Goal: Task Accomplishment & Management: Manage account settings

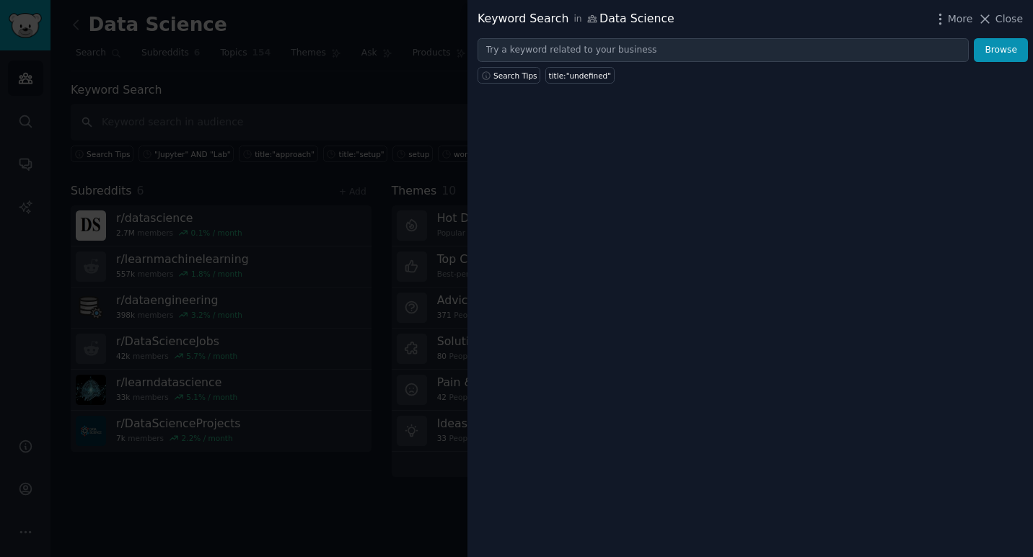
click at [410, 144] on div at bounding box center [516, 278] width 1033 height 557
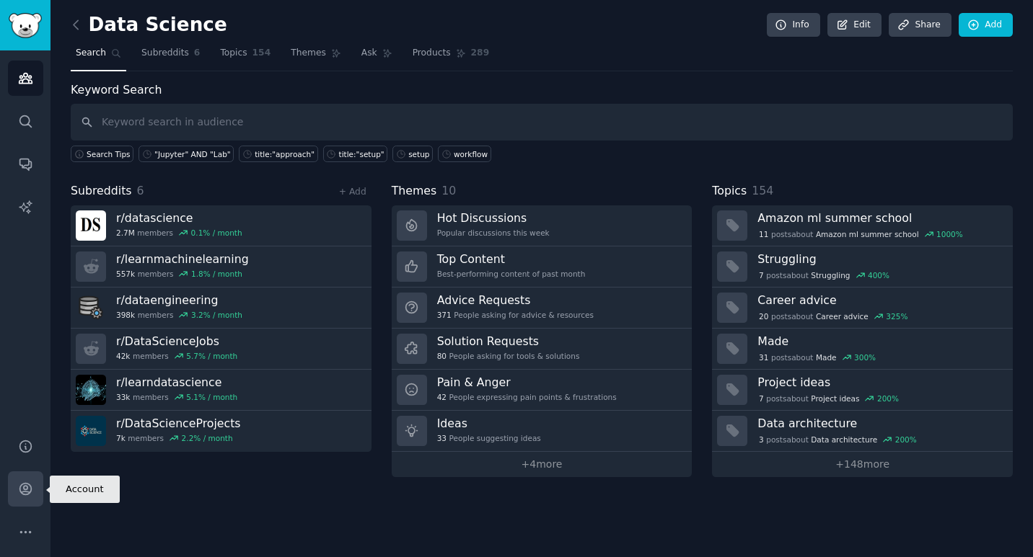
click at [19, 478] on link "Account" at bounding box center [25, 489] width 35 height 35
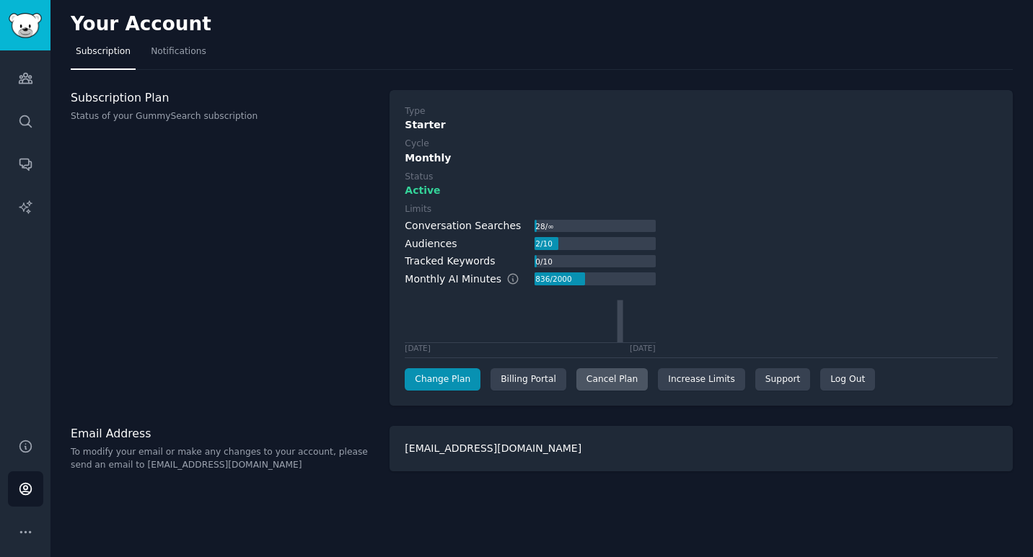
click at [626, 383] on div "Cancel Plan" at bounding box center [611, 380] width 71 height 23
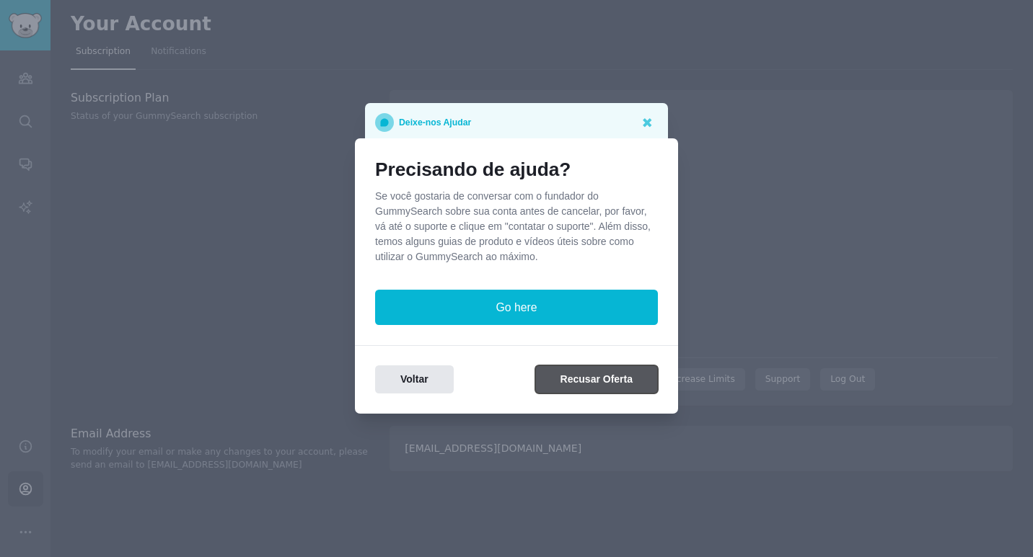
click at [575, 388] on button "Recusar Oferta" at bounding box center [596, 380] width 123 height 28
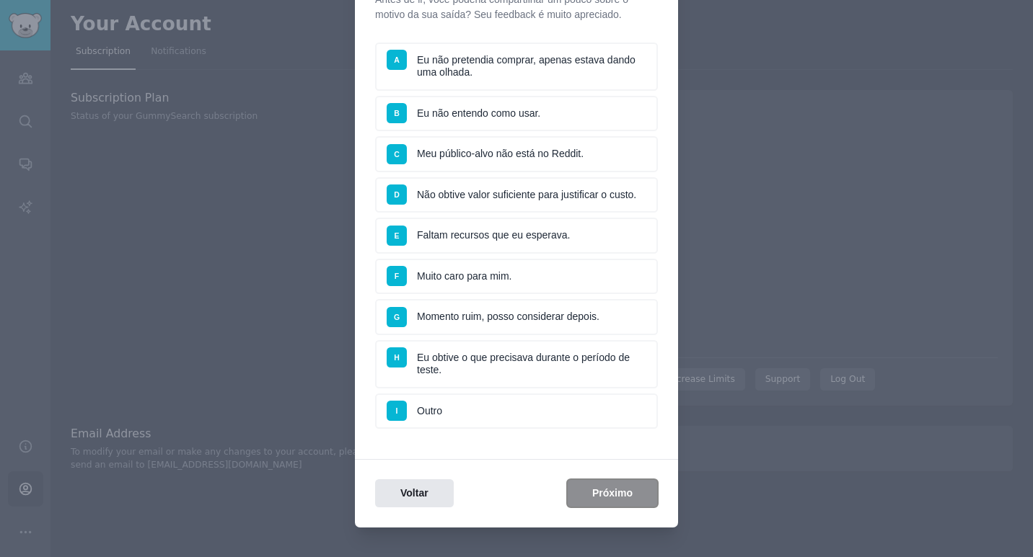
scroll to position [114, 0]
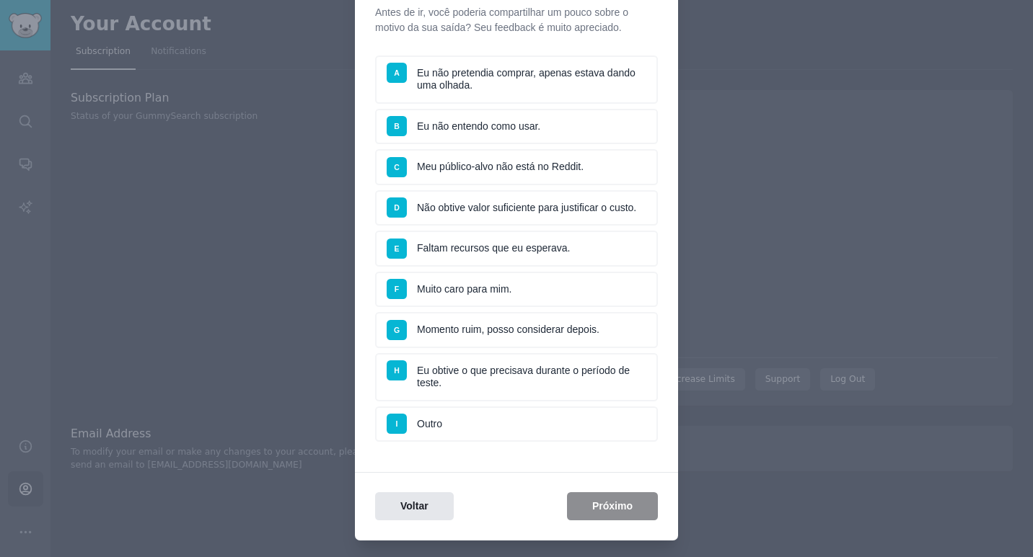
click at [492, 226] on li "D Não obtive valor suficiente para justificar o custo." at bounding box center [516, 208] width 283 height 36
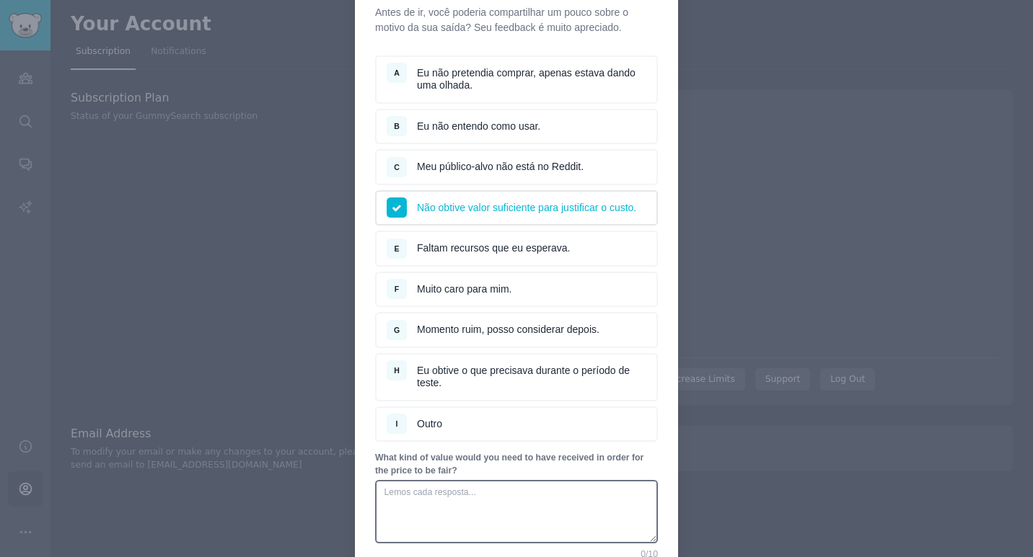
scroll to position [251, 0]
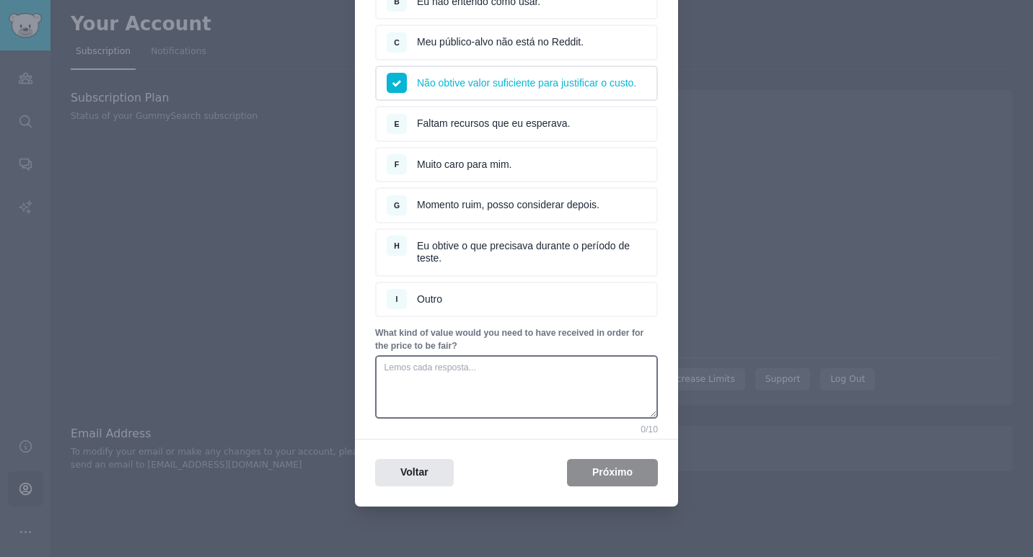
click at [568, 470] on div "Voltar Próximo" at bounding box center [516, 473] width 323 height 28
click at [531, 405] on textarea at bounding box center [516, 387] width 283 height 63
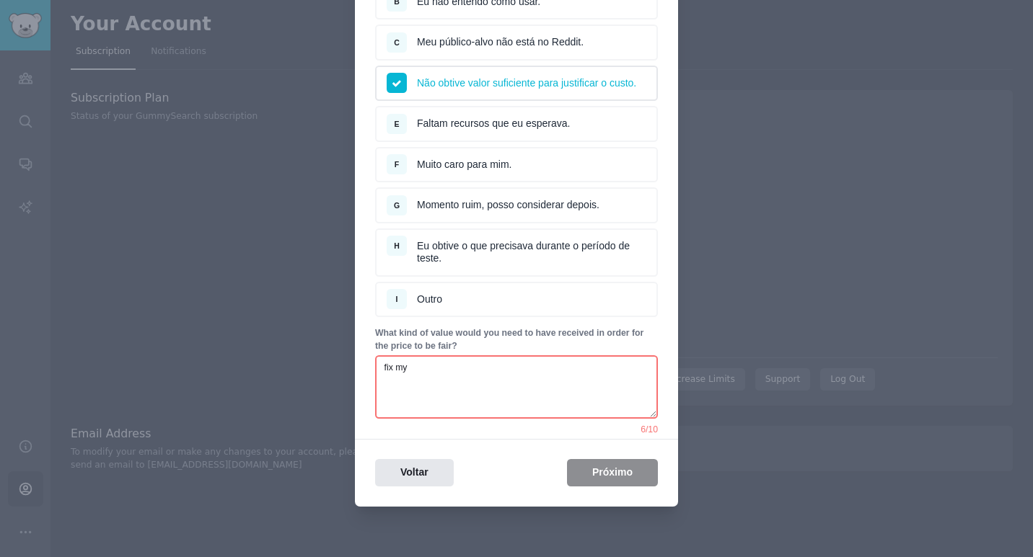
type textarea "fix my"
click at [508, 244] on li "H Eu obtive o que precisava durante o período de teste." at bounding box center [516, 253] width 283 height 48
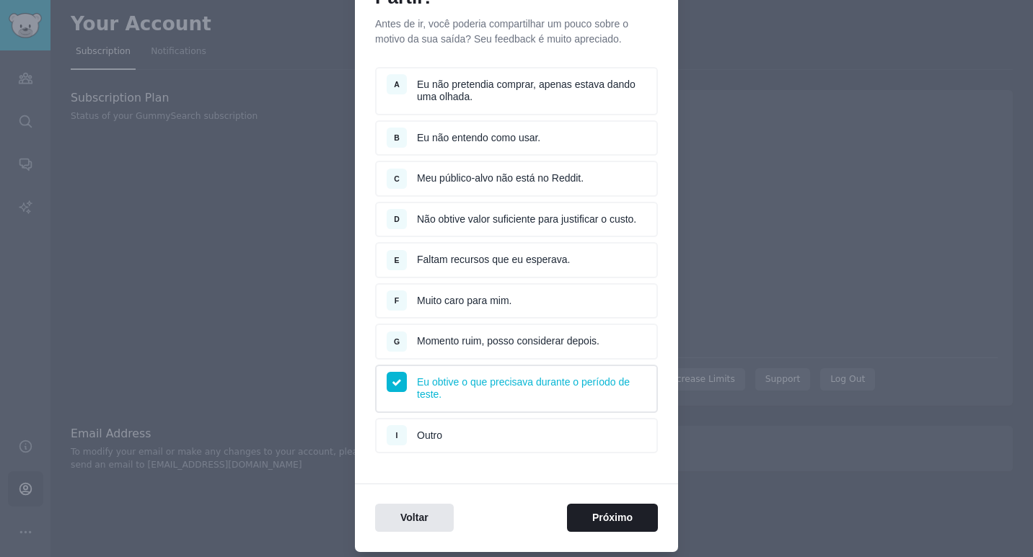
scroll to position [101, 0]
click at [511, 278] on li "E Faltam recursos que eu esperava." at bounding box center [516, 262] width 283 height 36
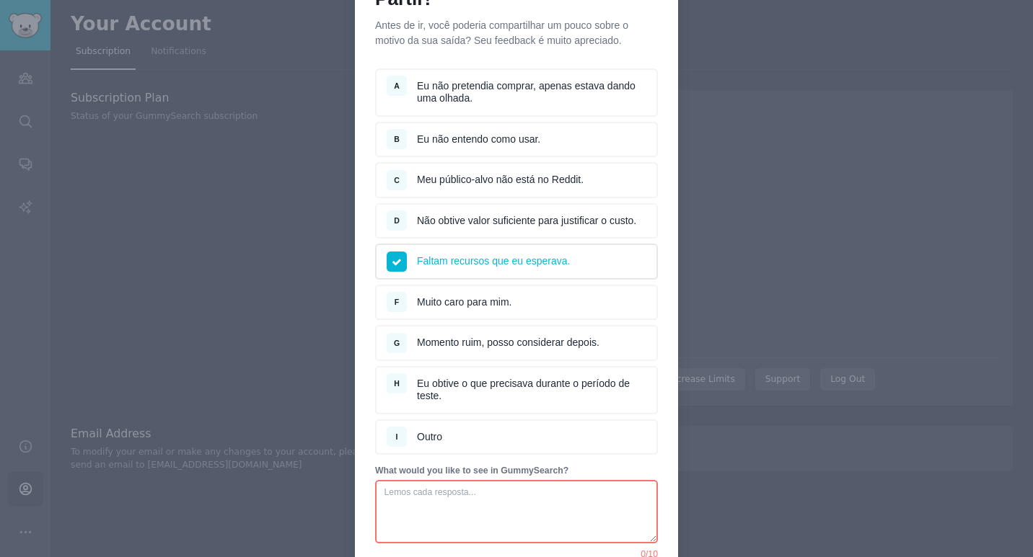
click at [500, 519] on textarea at bounding box center [516, 511] width 283 height 63
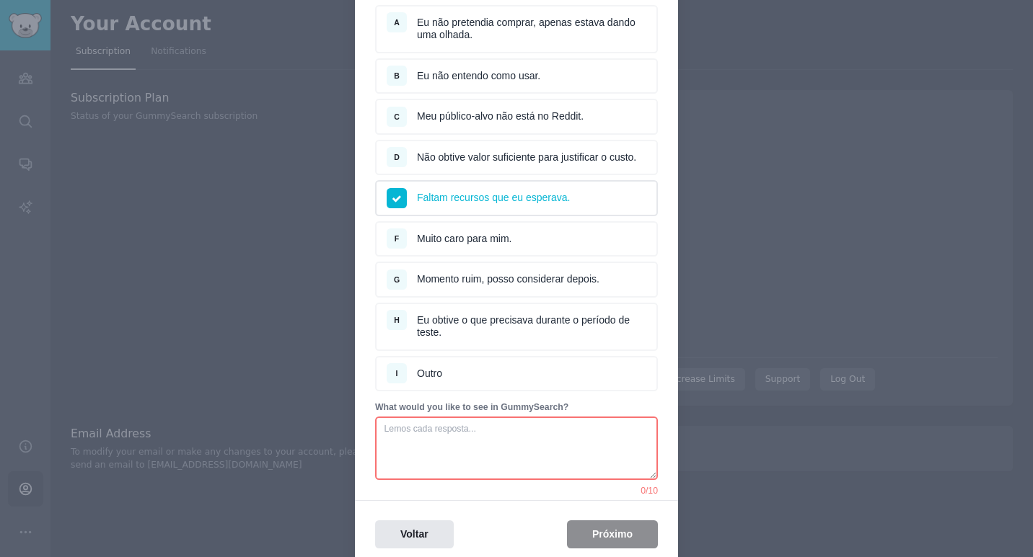
scroll to position [165, 0]
click at [593, 537] on div "Voltar Próximo" at bounding box center [516, 534] width 323 height 28
click at [579, 480] on textarea at bounding box center [516, 447] width 283 height 63
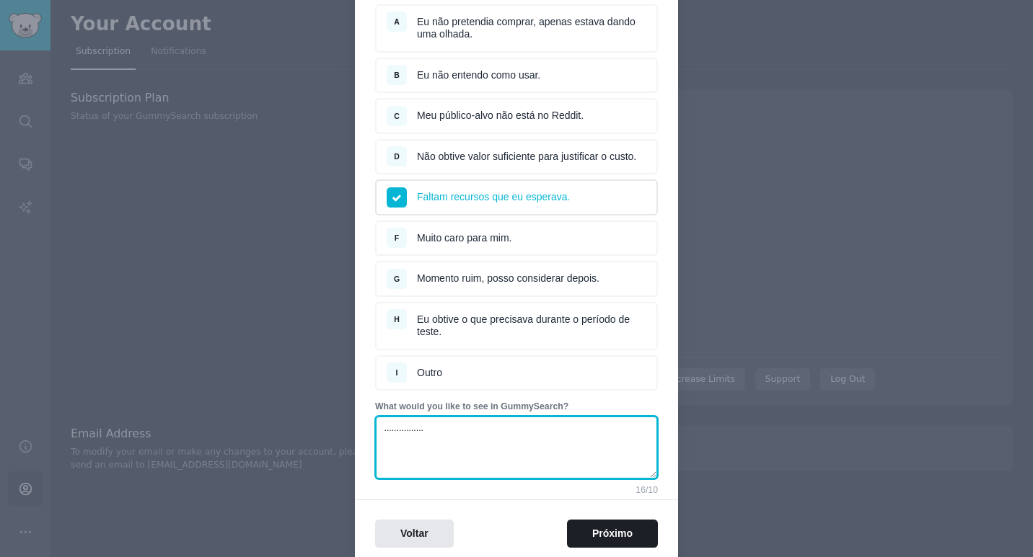
type textarea "................."
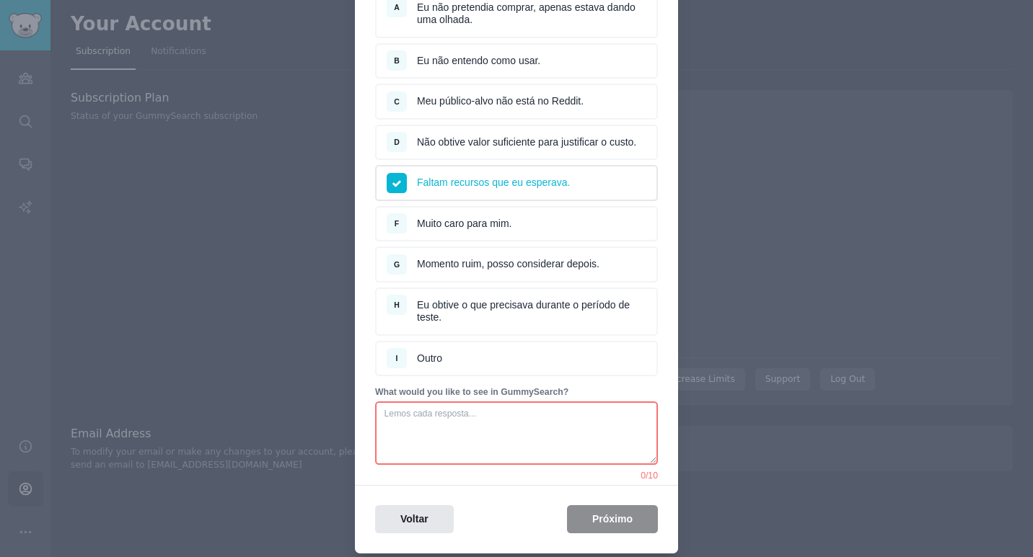
scroll to position [239, 0]
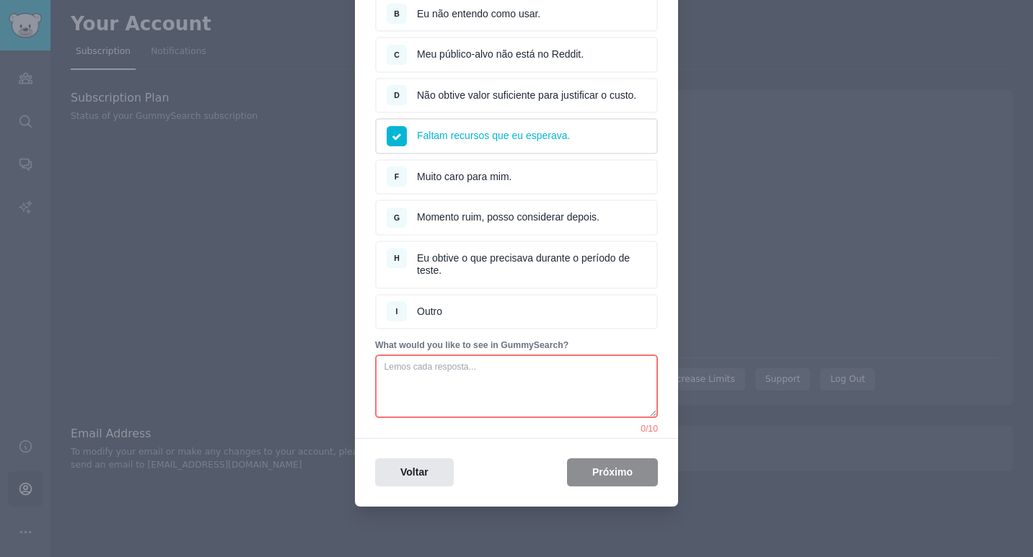
click at [544, 393] on textarea at bounding box center [516, 386] width 283 height 63
type textarea "n"
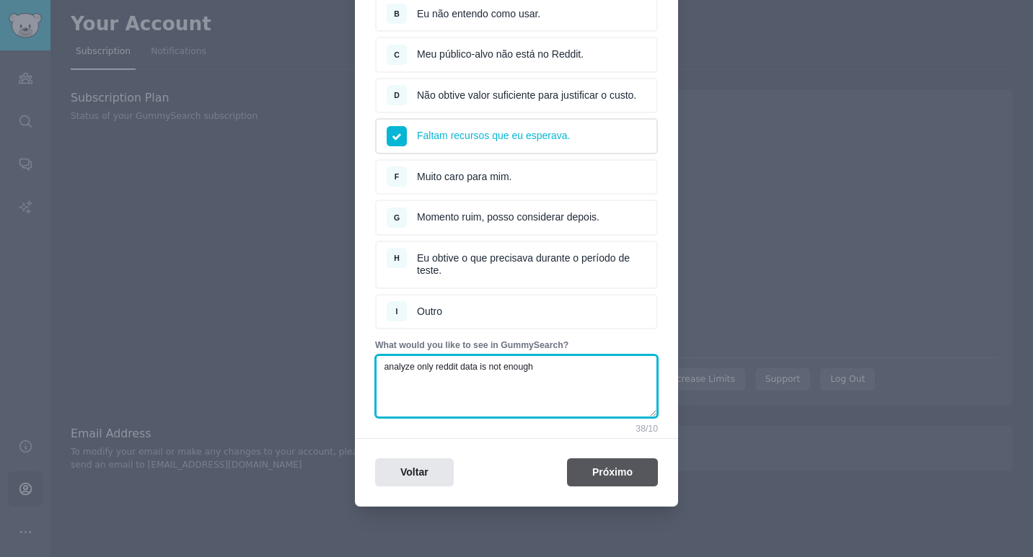
type textarea "analyze only reddit data is not enough"
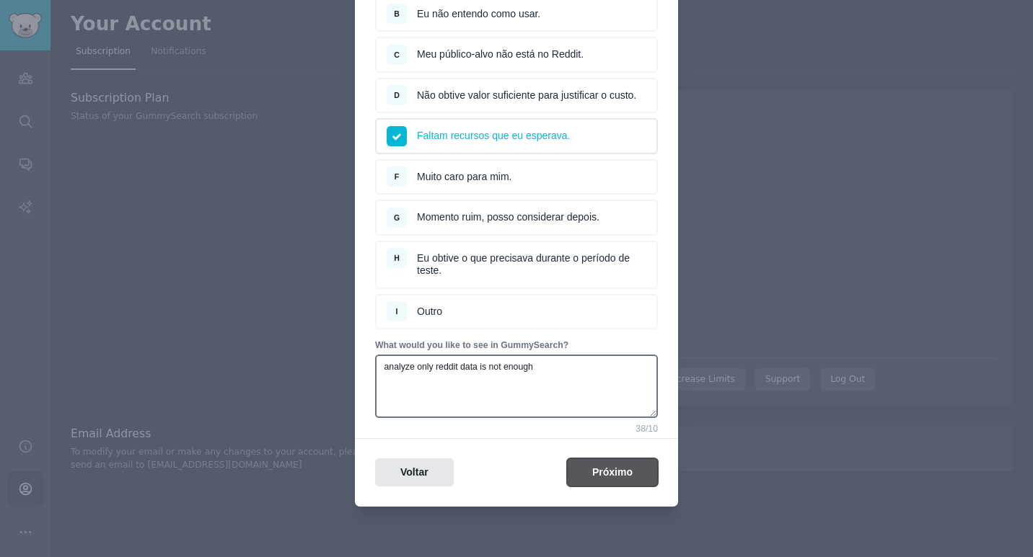
click at [594, 476] on button "Próximo" at bounding box center [612, 473] width 91 height 28
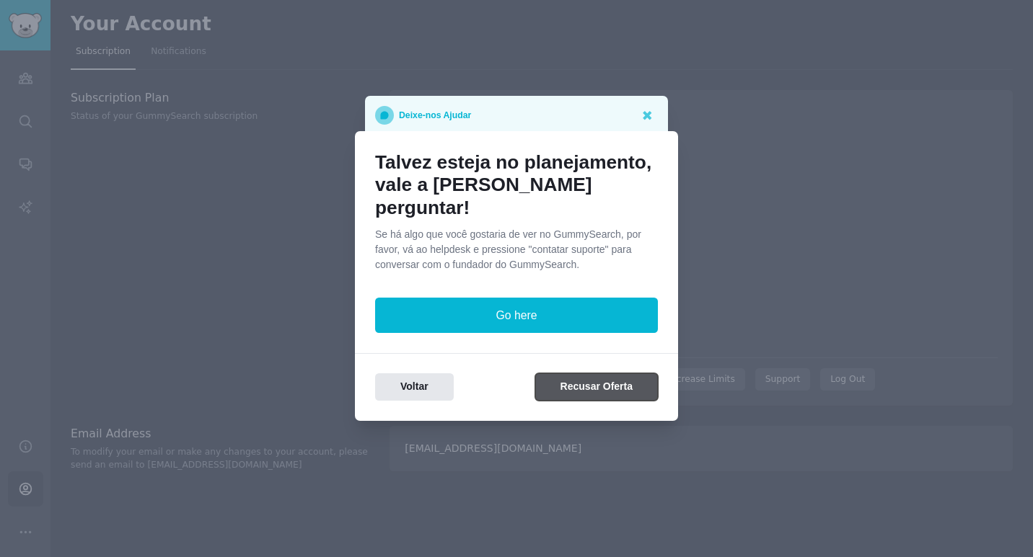
scroll to position [0, 0]
click at [611, 382] on button "Recusar Oferta" at bounding box center [596, 388] width 123 height 28
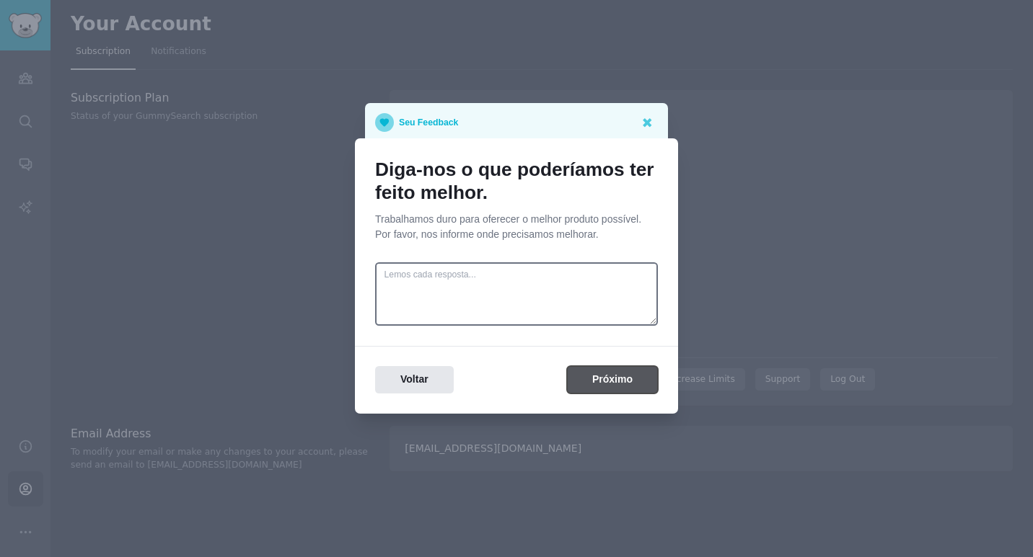
click at [612, 389] on button "Próximo" at bounding box center [612, 380] width 91 height 28
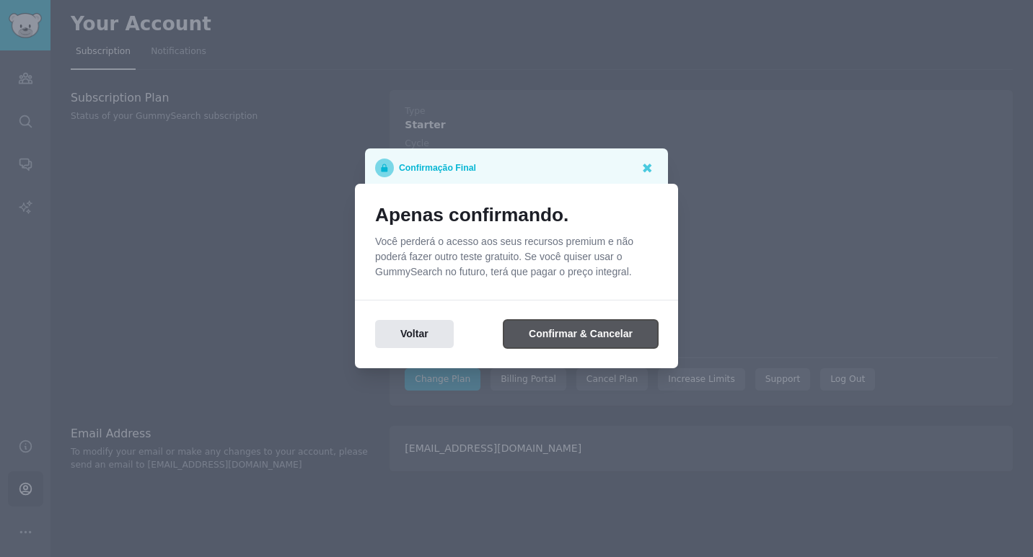
click at [593, 344] on button "Confirmar & Cancelar" at bounding box center [580, 334] width 154 height 28
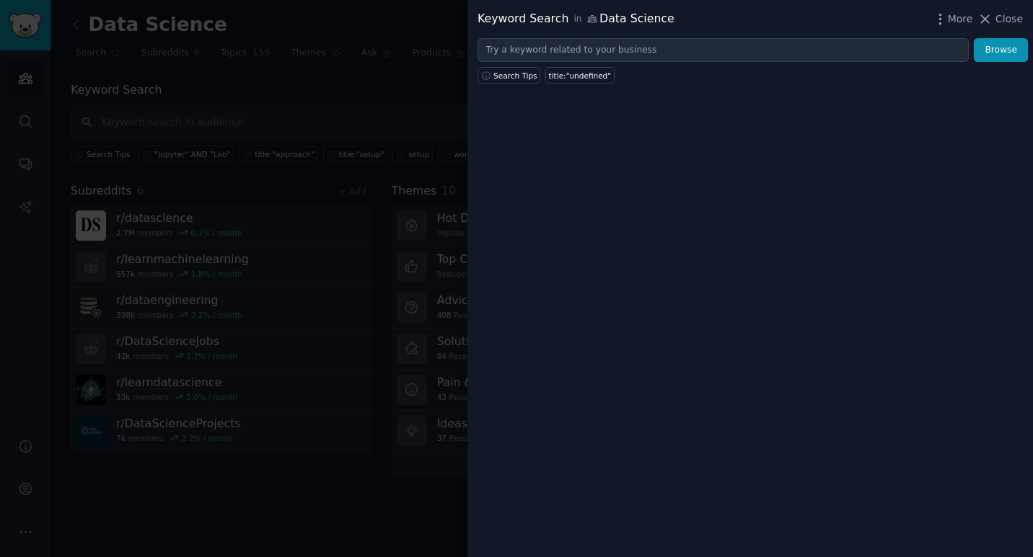
click at [26, 498] on div at bounding box center [516, 278] width 1033 height 557
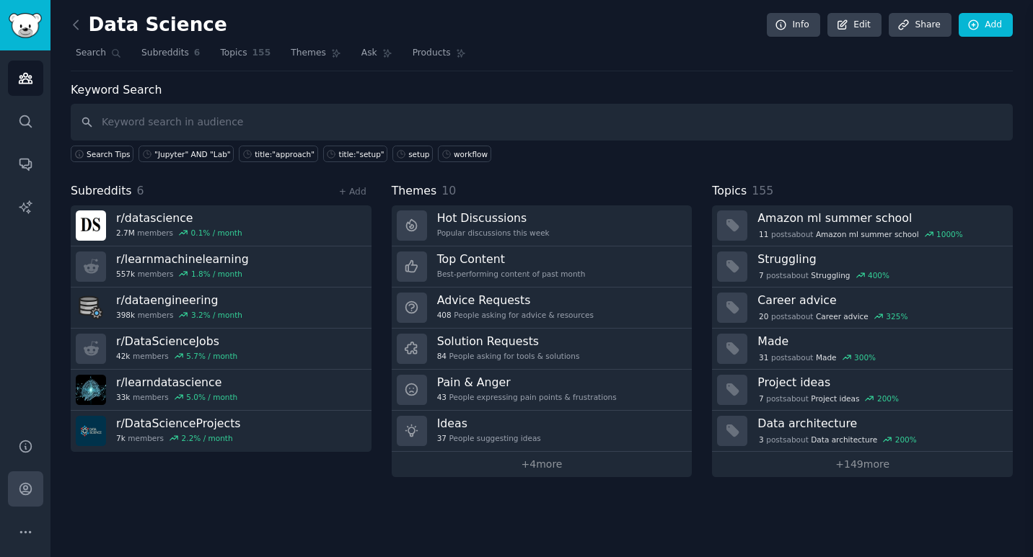
click at [24, 489] on icon "Sidebar" at bounding box center [25, 490] width 12 height 12
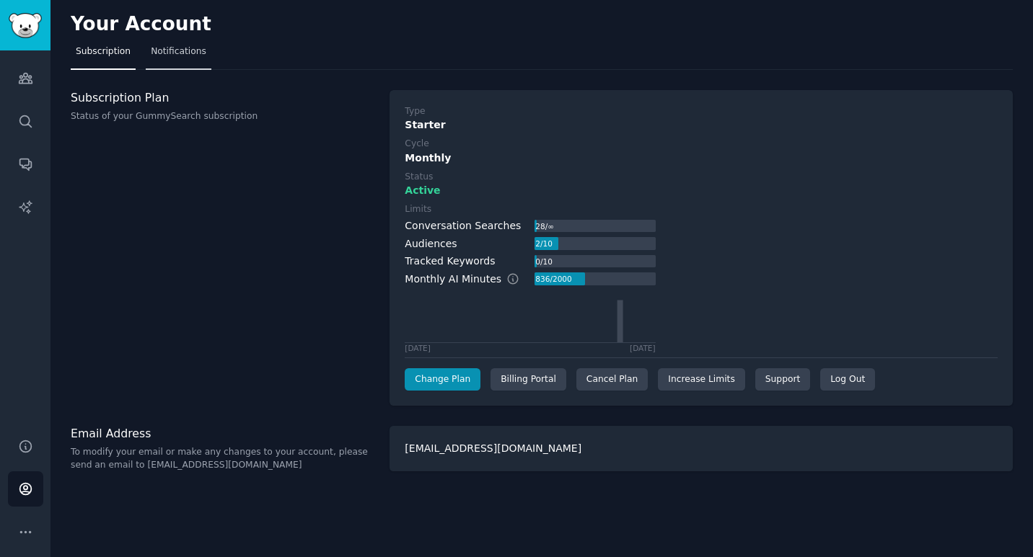
click at [166, 61] on link "Notifications" at bounding box center [179, 55] width 66 height 30
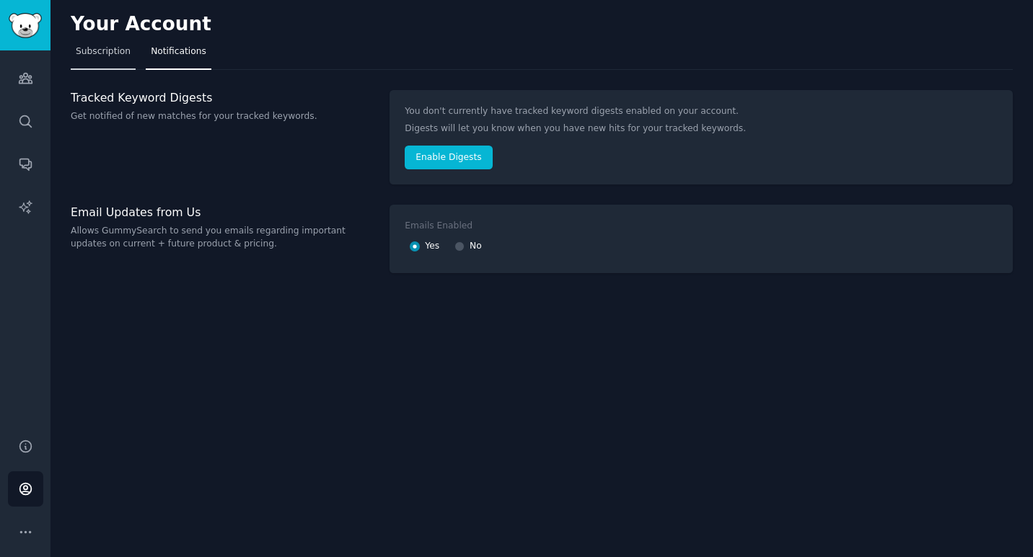
click at [91, 46] on span "Subscription" at bounding box center [103, 51] width 55 height 13
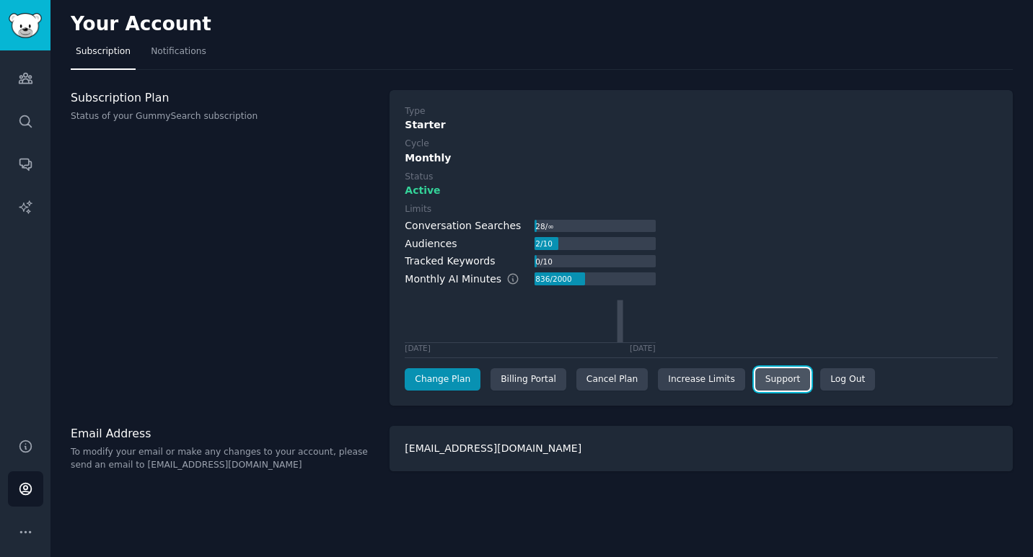
click at [761, 379] on link "Support" at bounding box center [782, 380] width 55 height 23
click at [304, 263] on div "Subscription Plan Status of your GummySearch subscription" at bounding box center [223, 248] width 304 height 317
